Goal: Transaction & Acquisition: Purchase product/service

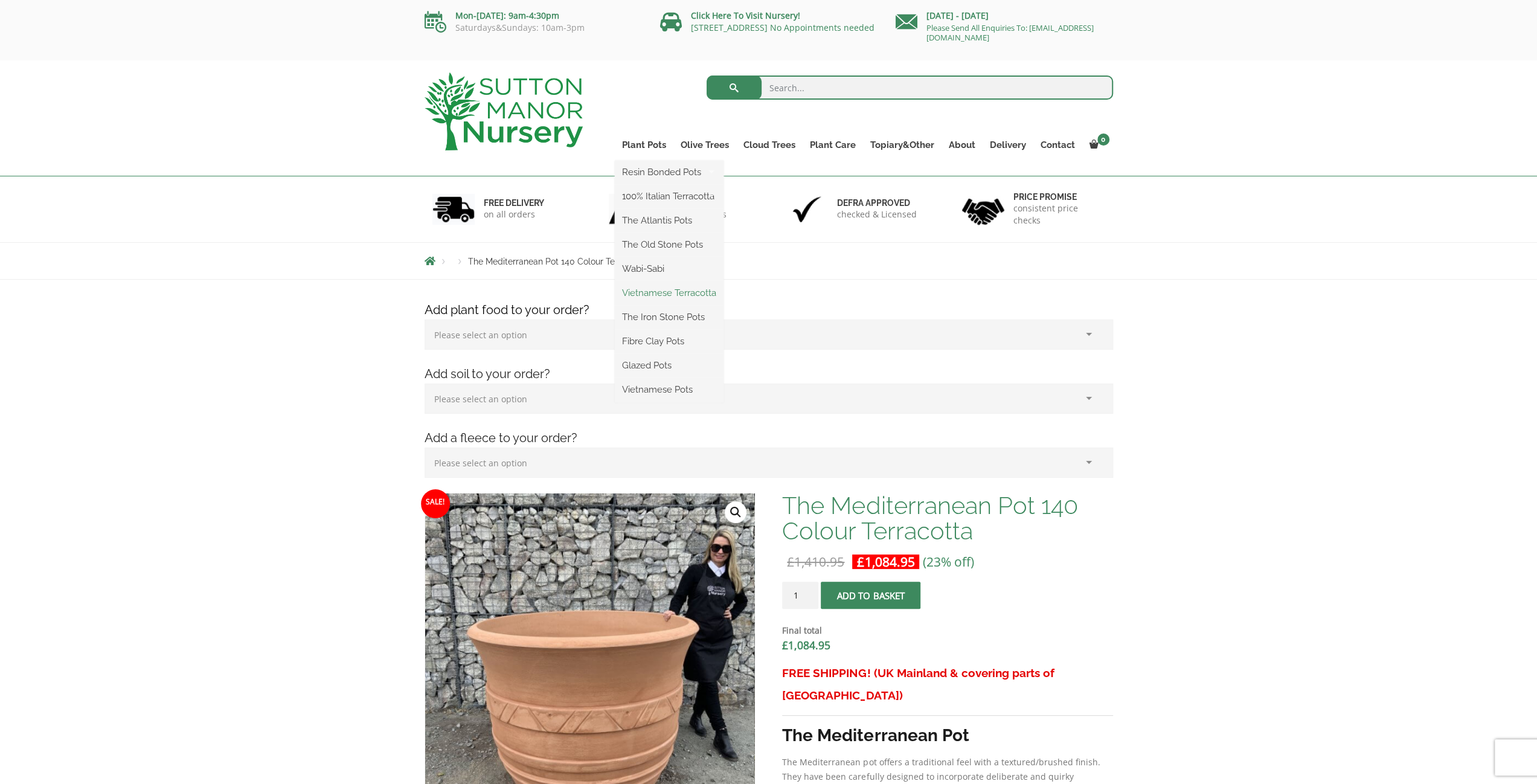
click at [665, 296] on link "Vietnamese Terracotta" at bounding box center [669, 293] width 109 height 18
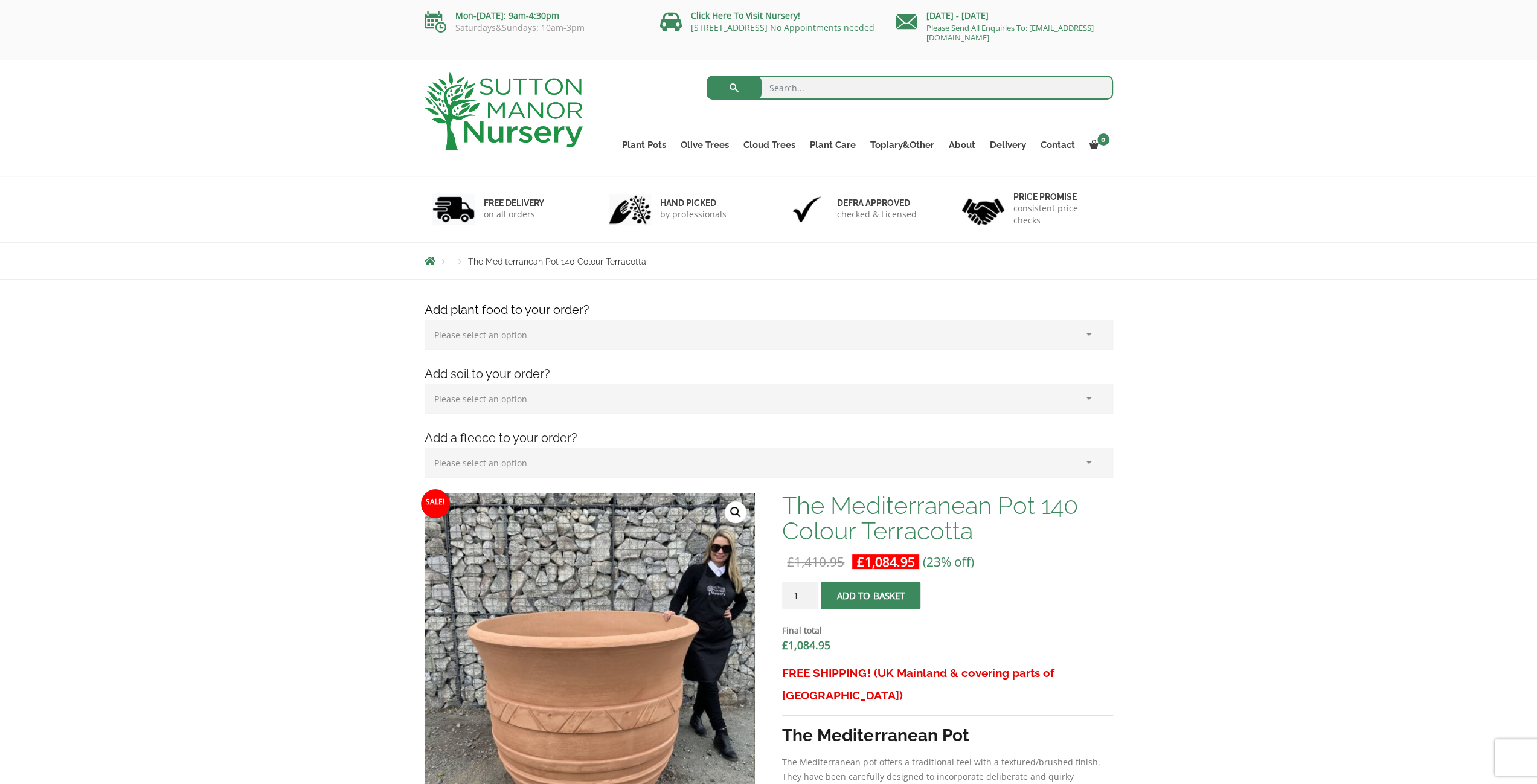
click at [520, 459] on select "Please select an option (x1) Horticultural Fleece (£24.95)" at bounding box center [769, 463] width 689 height 31
click at [523, 96] on img at bounding box center [504, 111] width 158 height 78
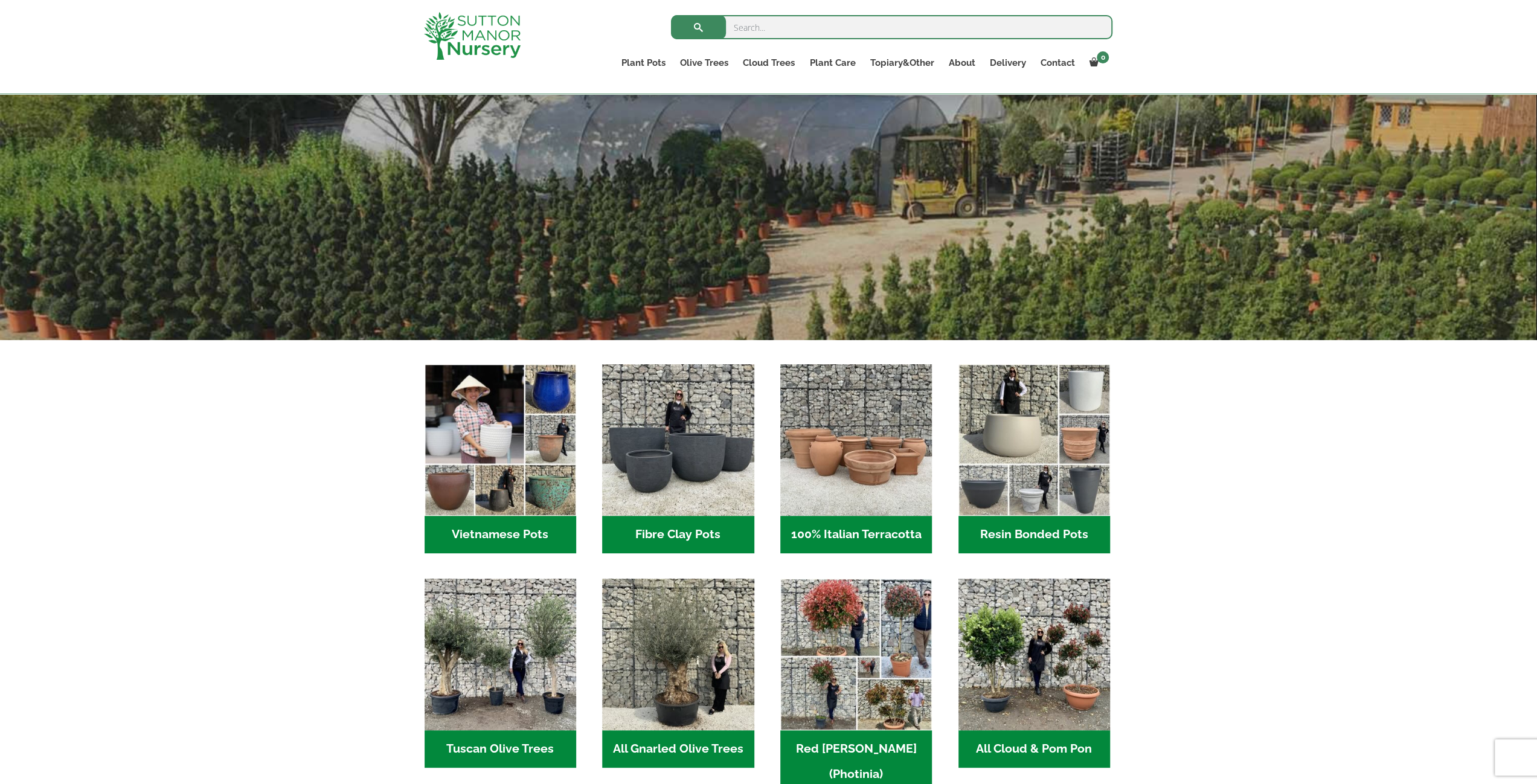
scroll to position [181, 0]
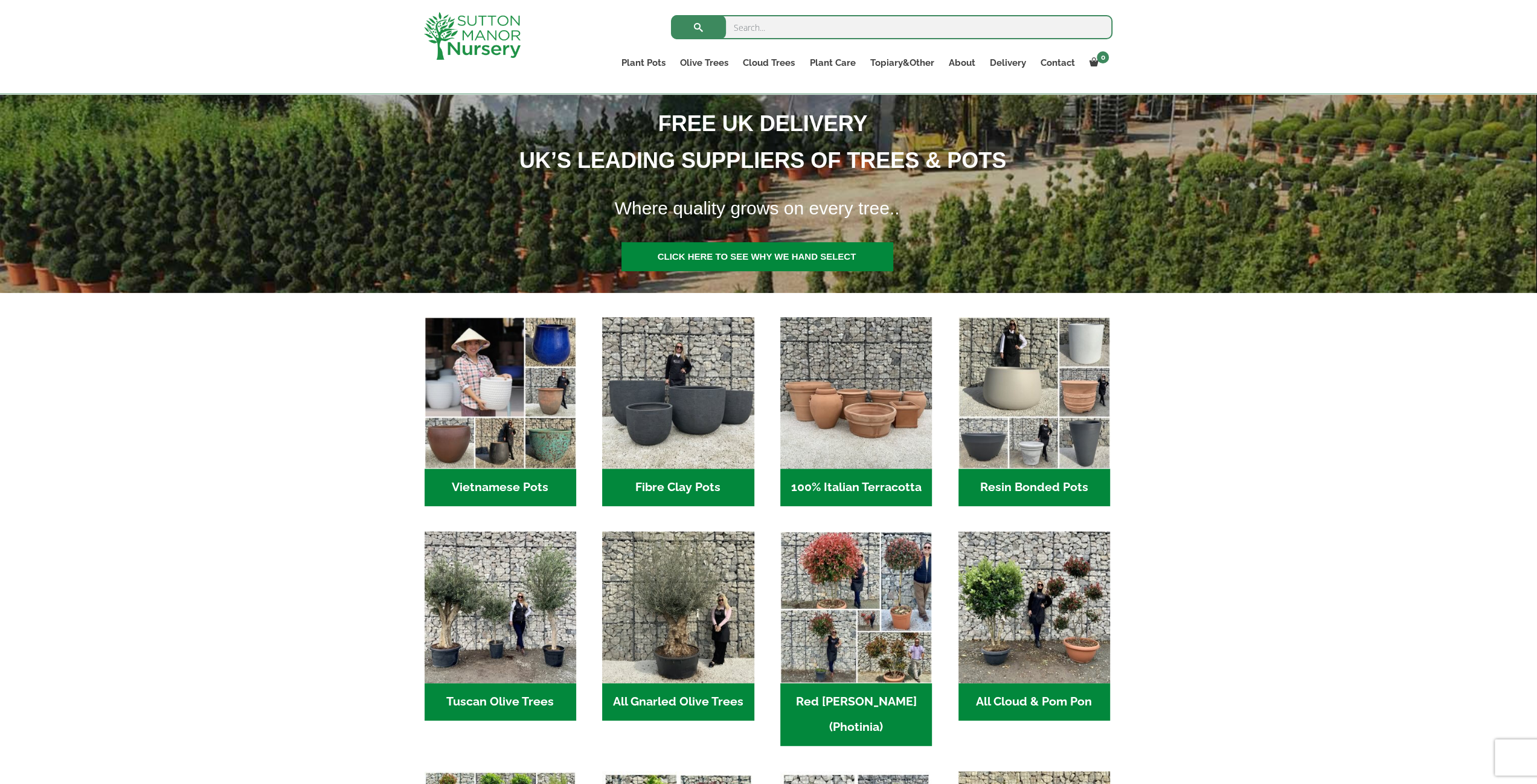
click at [682, 477] on h2 "Fibre Clay Pots (3)" at bounding box center [678, 488] width 151 height 38
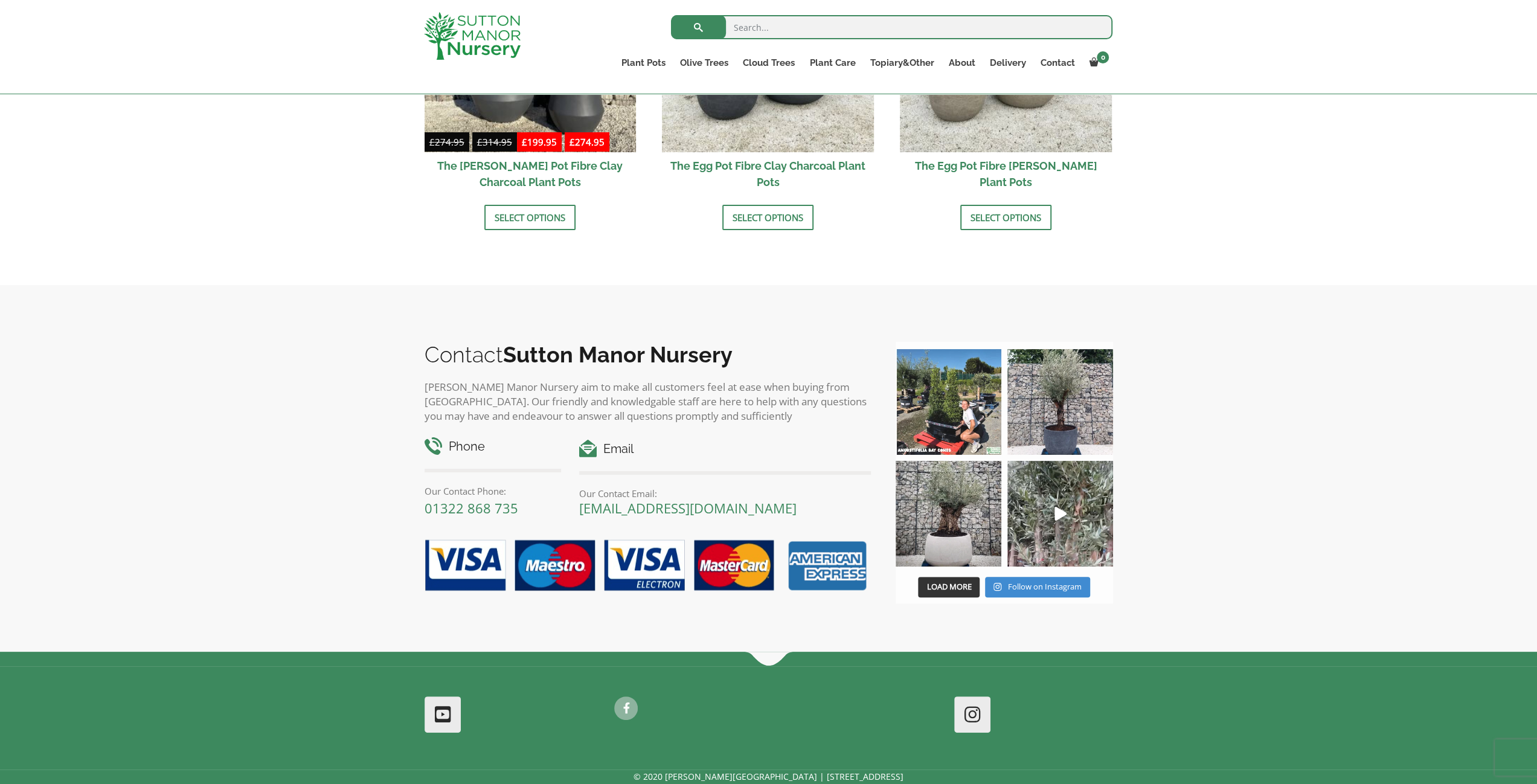
scroll to position [302, 0]
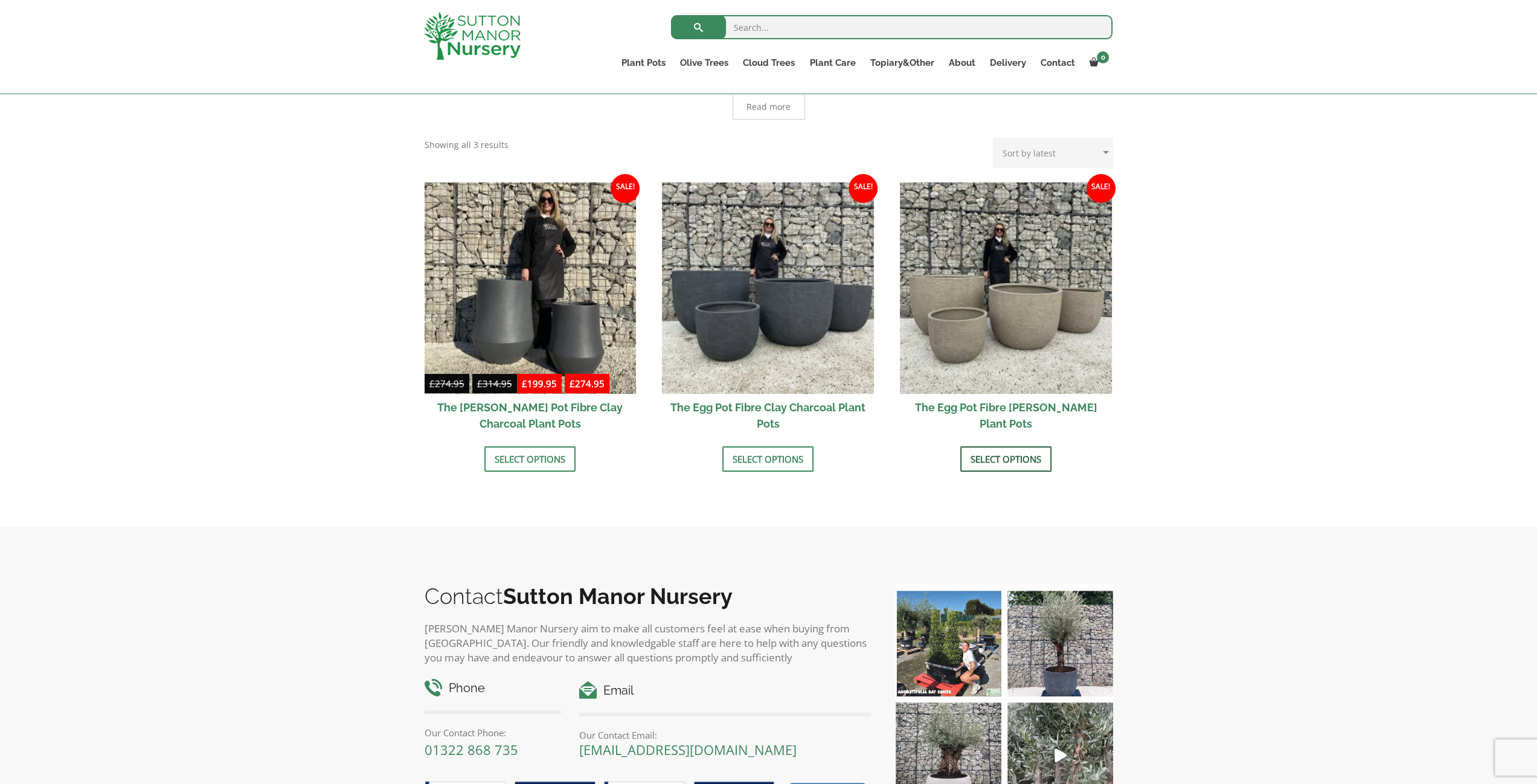
click at [998, 463] on link "Select options" at bounding box center [1005, 459] width 91 height 25
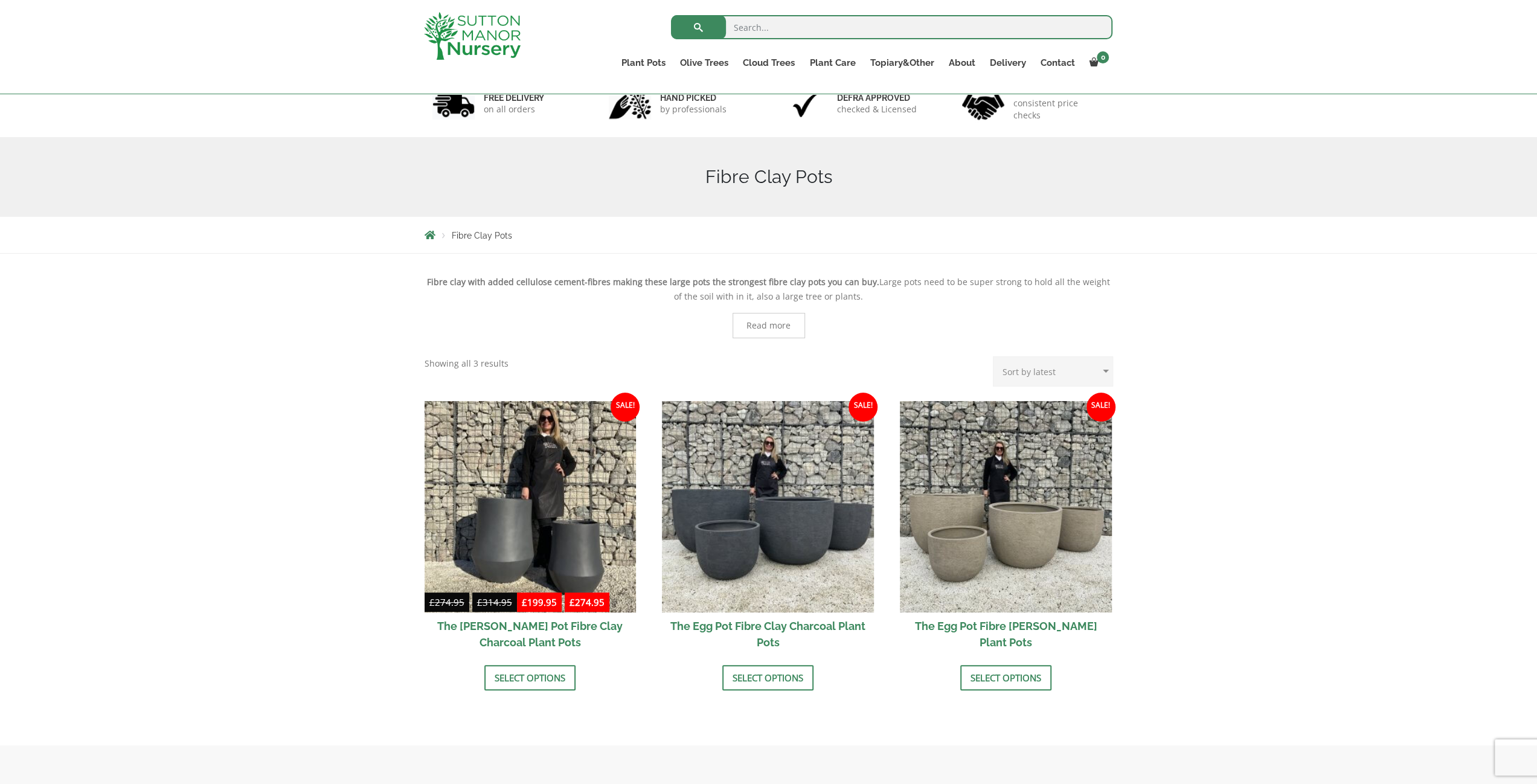
scroll to position [0, 0]
